Goal: Check status

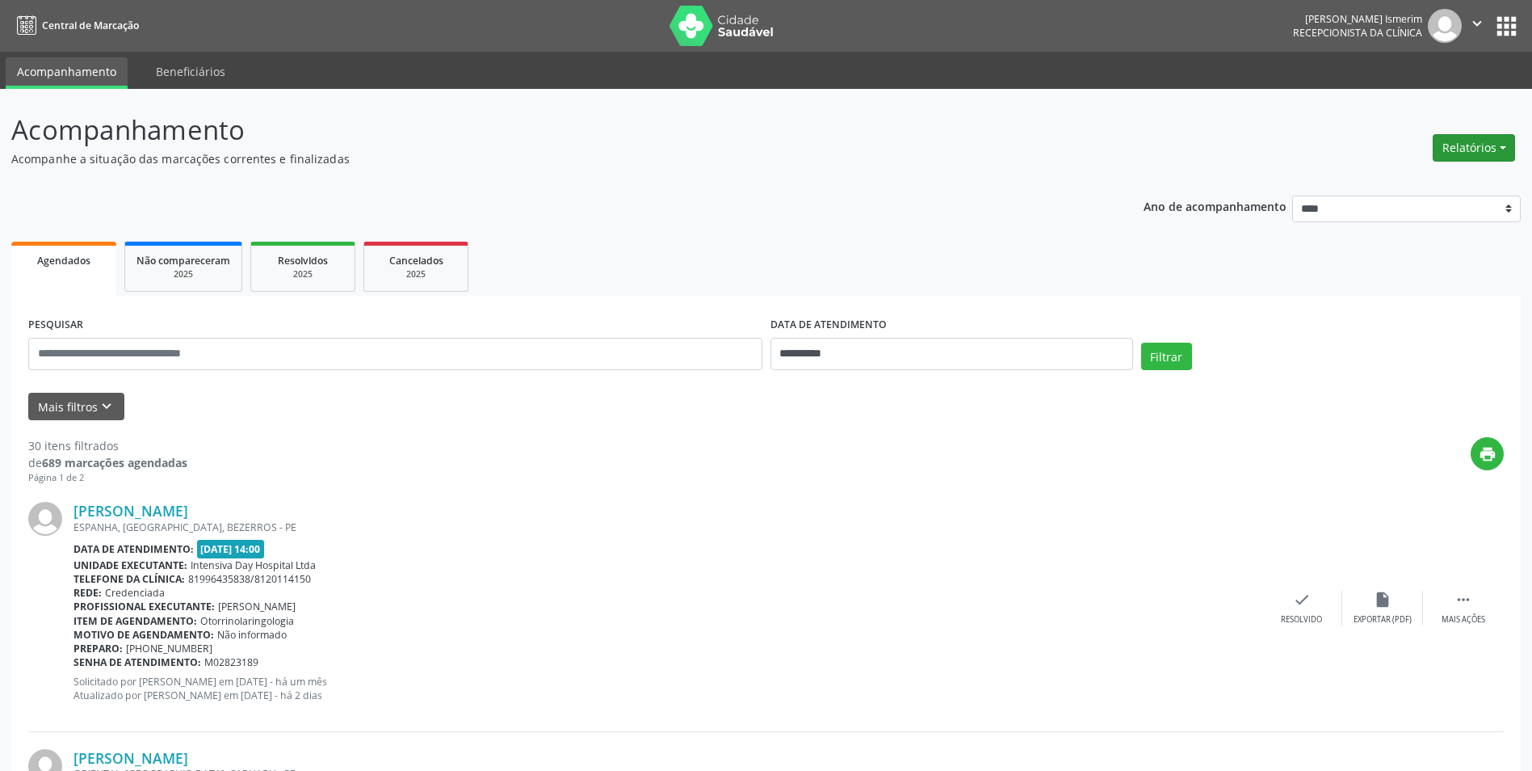
click at [1455, 157] on button "Relatórios" at bounding box center [1474, 147] width 82 height 27
click at [1426, 176] on link "Agendamentos" at bounding box center [1429, 182] width 174 height 23
select select "*"
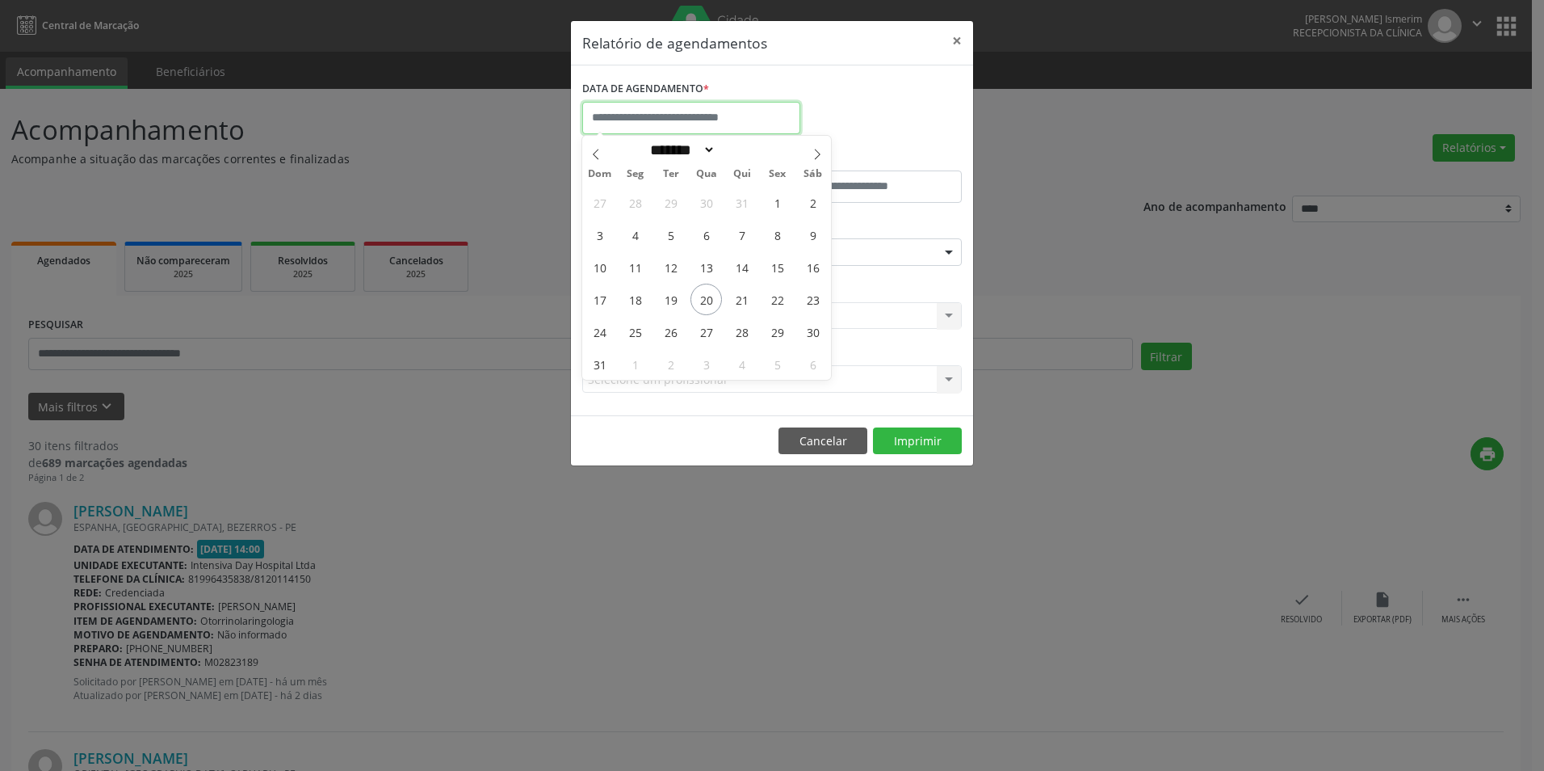
click at [731, 125] on input "text" at bounding box center [691, 118] width 218 height 32
click at [744, 303] on span "21" at bounding box center [741, 298] width 31 height 31
type input "**********"
click at [744, 303] on span "21" at bounding box center [741, 298] width 31 height 31
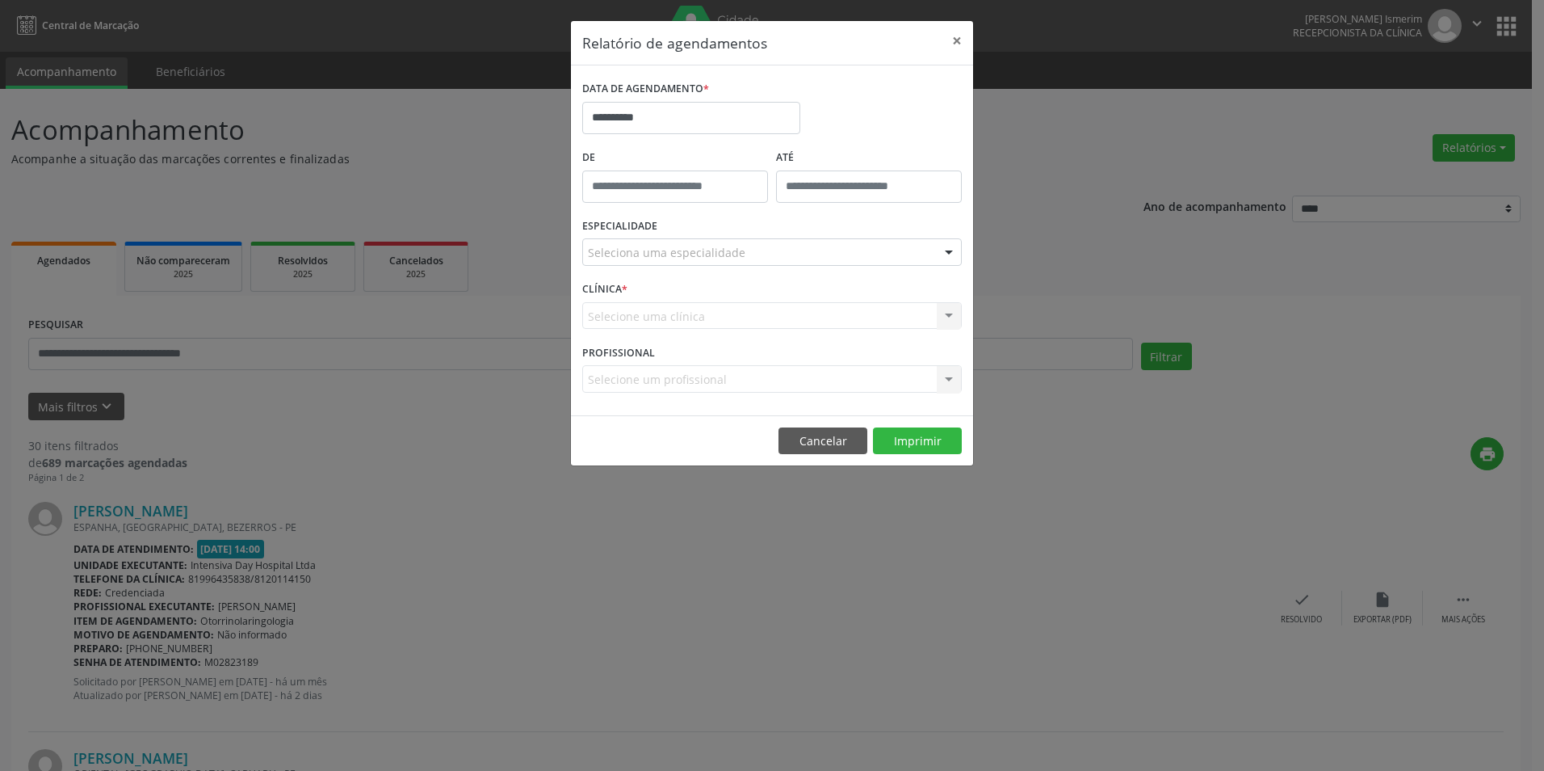
click at [752, 255] on div "Seleciona uma especialidade" at bounding box center [772, 251] width 380 height 27
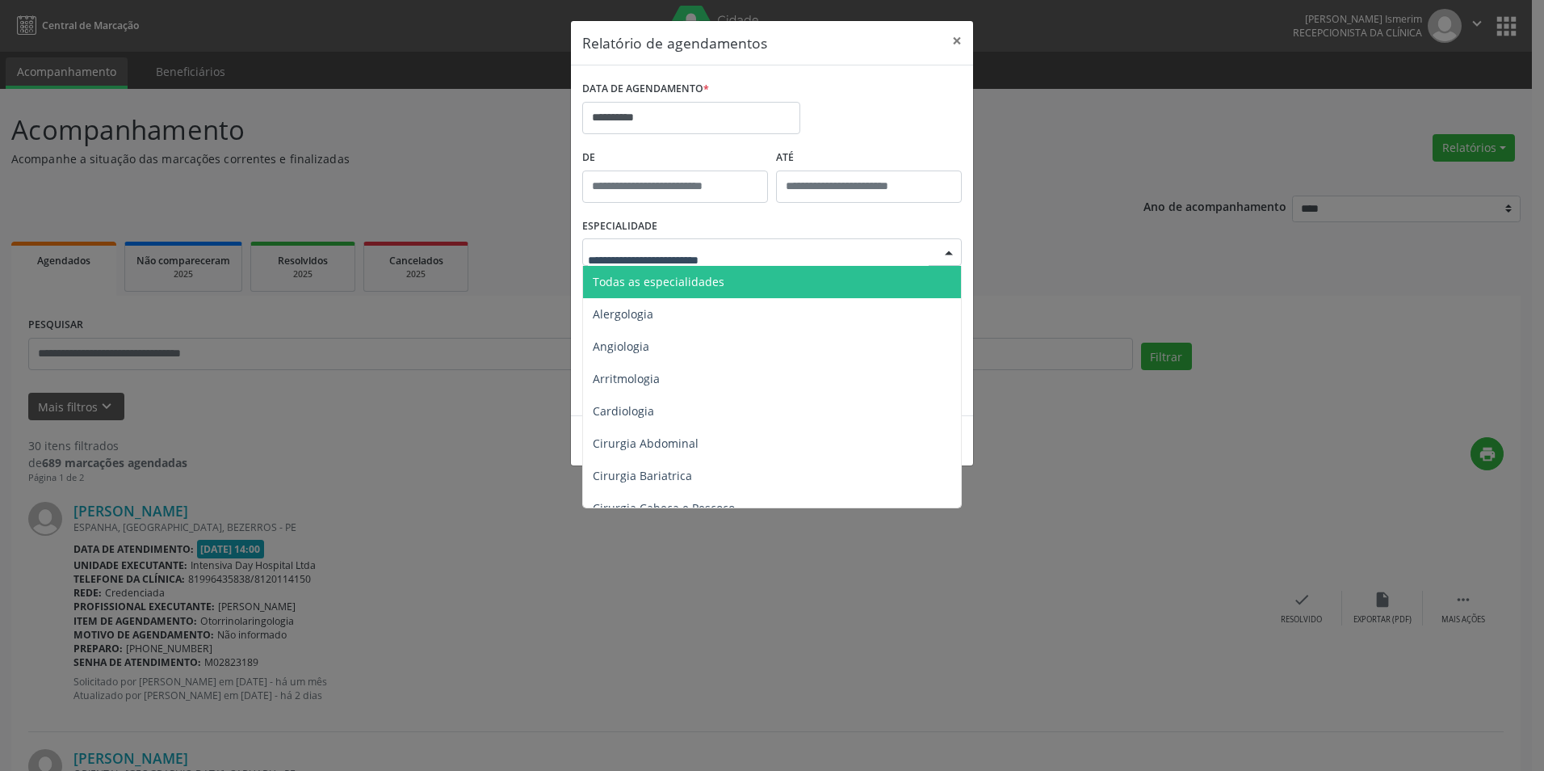
click at [738, 276] on span "Todas as especialidades" at bounding box center [773, 282] width 380 height 32
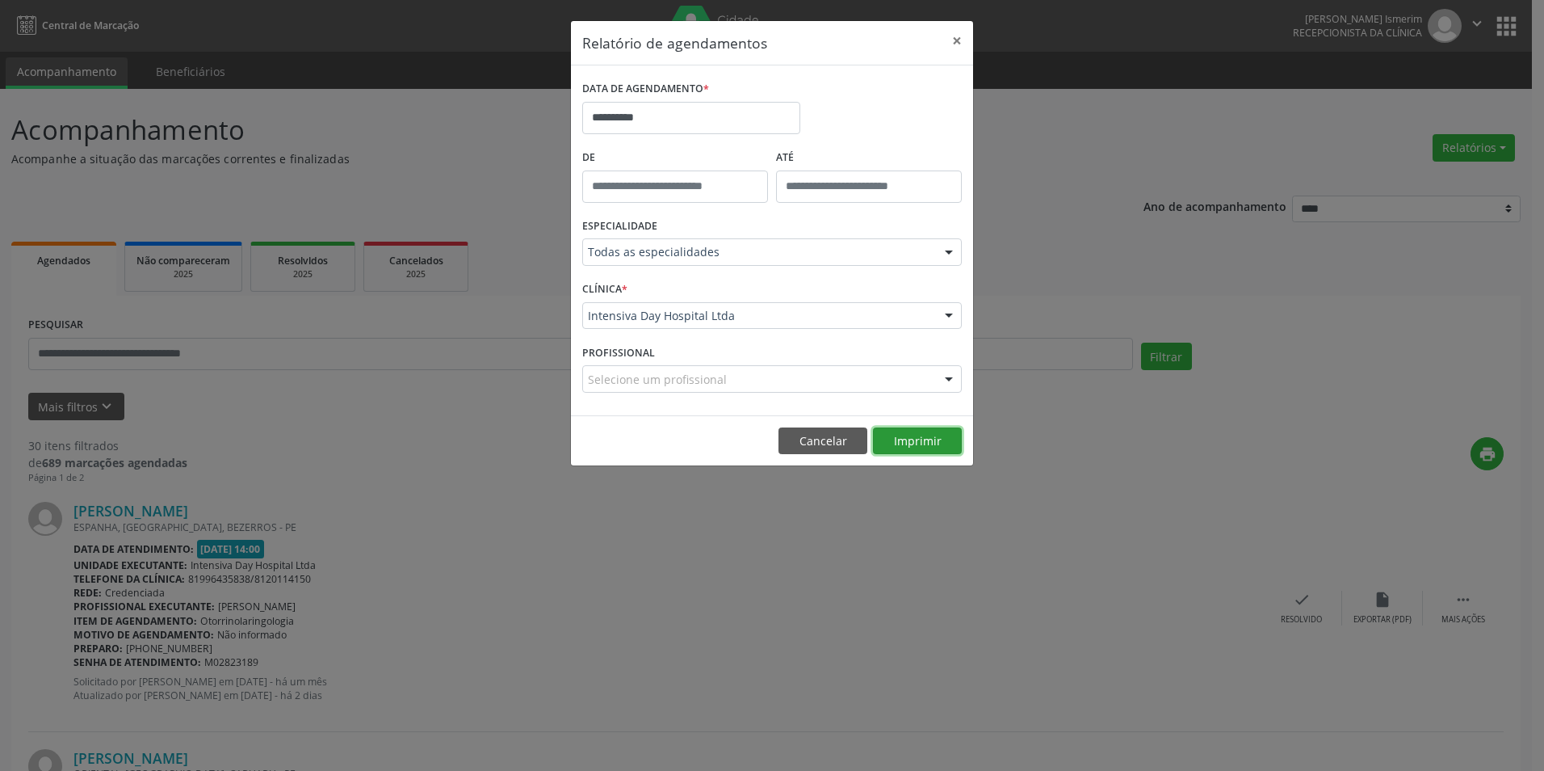
click at [917, 437] on button "Imprimir" at bounding box center [917, 440] width 89 height 27
click at [836, 431] on button "Cancelar" at bounding box center [823, 440] width 89 height 27
